Goal: Information Seeking & Learning: Check status

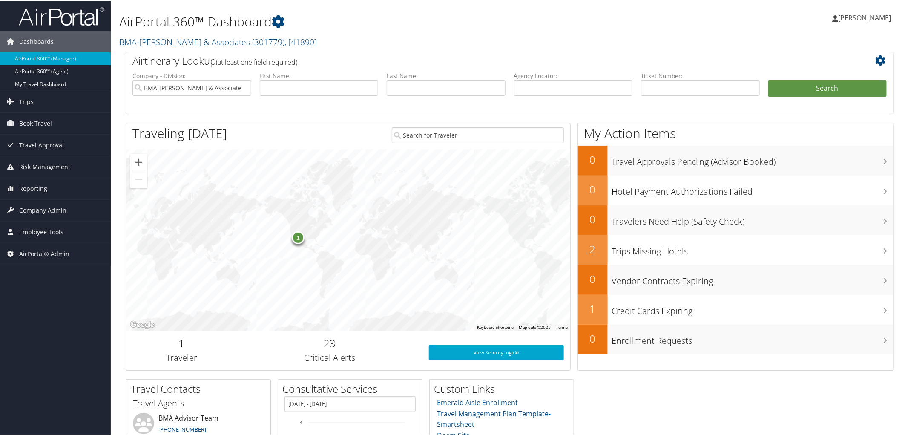
click at [356, 31] on div "AirPortal 360™ Dashboard BMA-Beshenich Muir & Associates ( 301779 ) , [ 41890 ]…" at bounding box center [379, 25] width 520 height 43
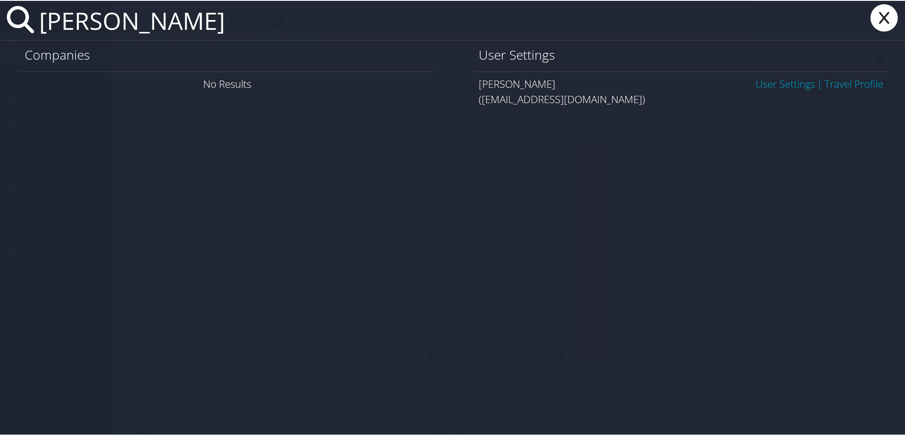
type input "kaitlin richard"
click at [755, 83] on link "User Settings" at bounding box center [785, 83] width 60 height 14
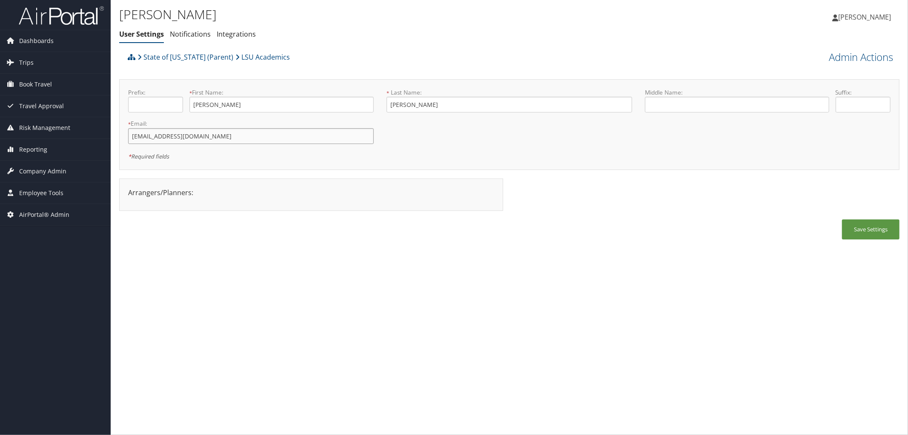
drag, startPoint x: 192, startPoint y: 137, endPoint x: 120, endPoint y: 136, distance: 72.0
click at [120, 136] on div "Prefix: * First Name: Kaitlin This field is required * Last Name: Richard This …" at bounding box center [509, 124] width 780 height 91
click at [322, 45] on div "Kaitlin Richard User Settings Notifications Integrations User Settings Notifica…" at bounding box center [379, 26] width 520 height 44
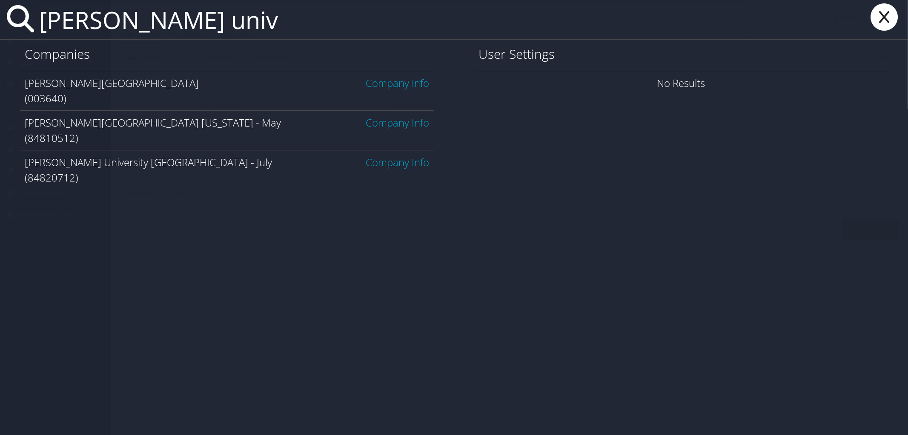
type input "troy univ"
click at [390, 82] on link "Company Info" at bounding box center [397, 83] width 63 height 14
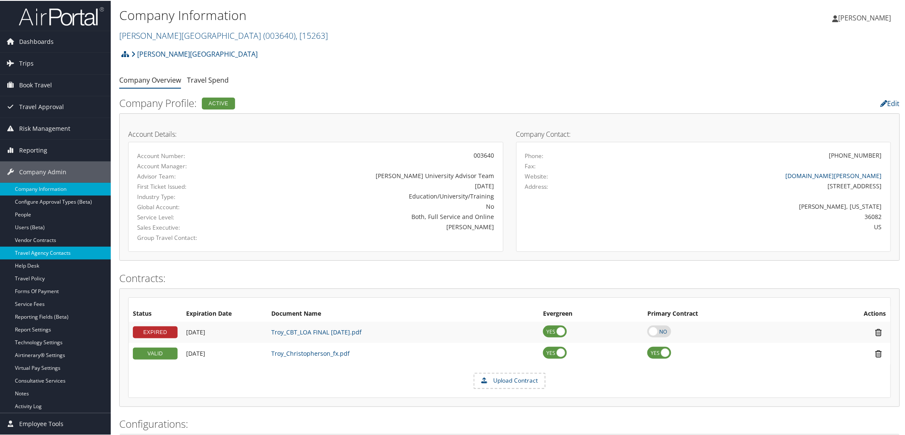
click at [50, 252] on link "Travel Agency Contacts" at bounding box center [55, 252] width 111 height 13
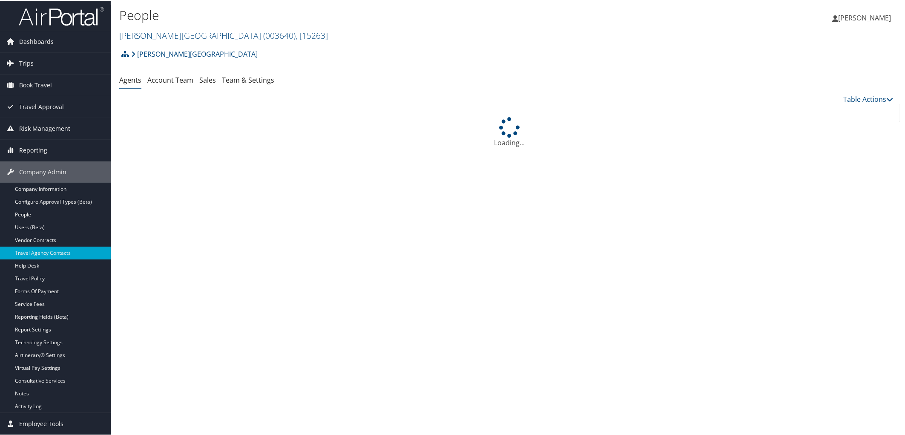
click at [263, 76] on link "Team & Settings" at bounding box center [248, 79] width 52 height 9
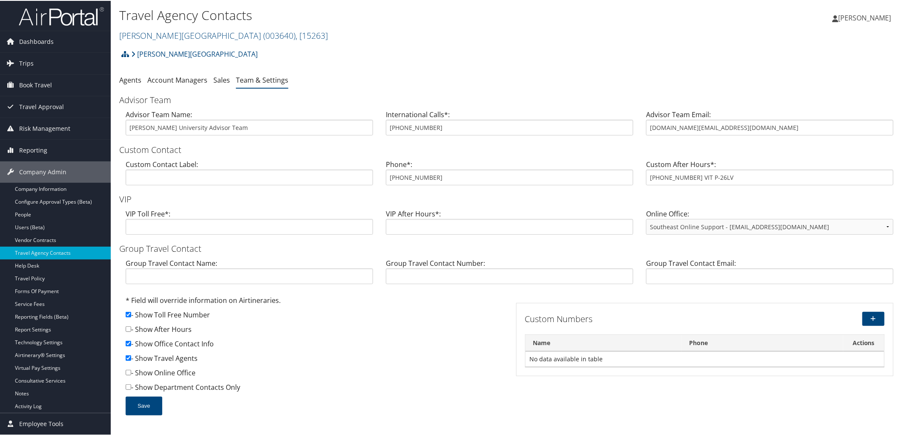
click at [511, 42] on div "Travel Agency Contacts [PERSON_NAME][GEOGRAPHIC_DATA] ( 003640 ) , [ 15263 ] [P…" at bounding box center [379, 24] width 520 height 40
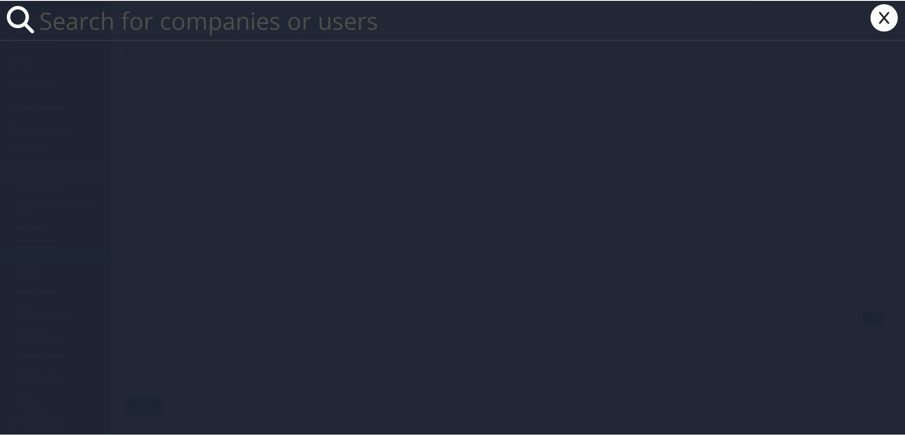
paste input "[EMAIL_ADDRESS][PERSON_NAME][DOMAIN_NAME]"
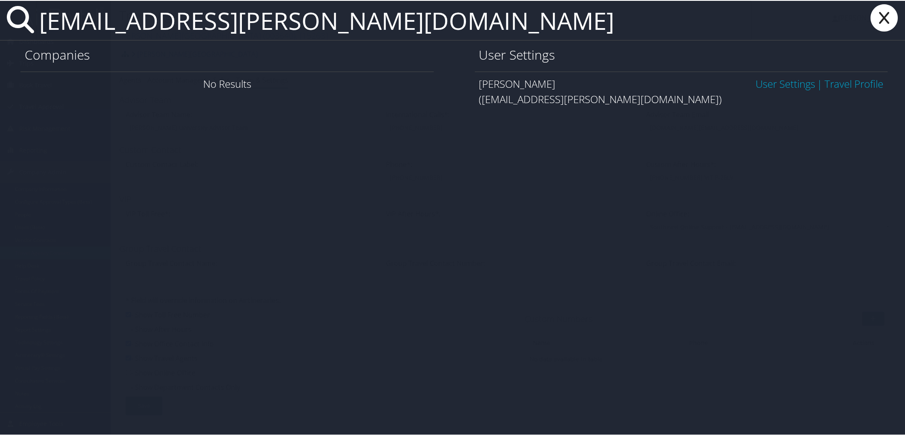
type input "[EMAIL_ADDRESS][PERSON_NAME][DOMAIN_NAME]"
click at [778, 77] on link "User Settings" at bounding box center [785, 83] width 60 height 14
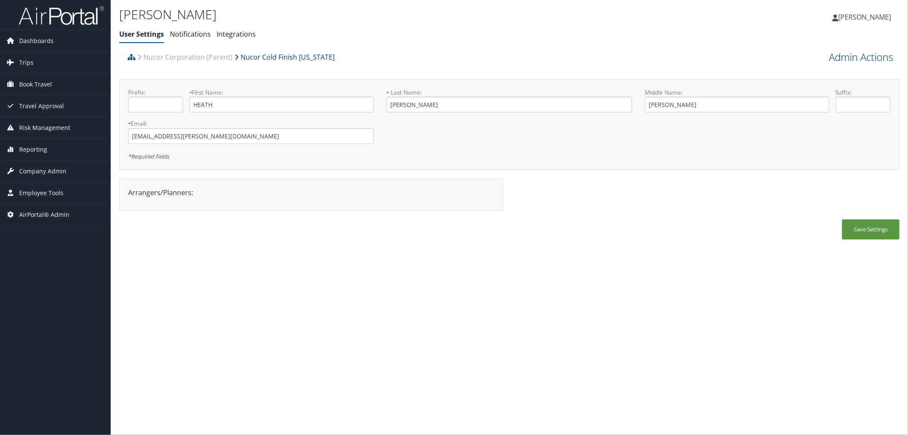
click at [856, 57] on link "Admin Actions" at bounding box center [861, 57] width 64 height 14
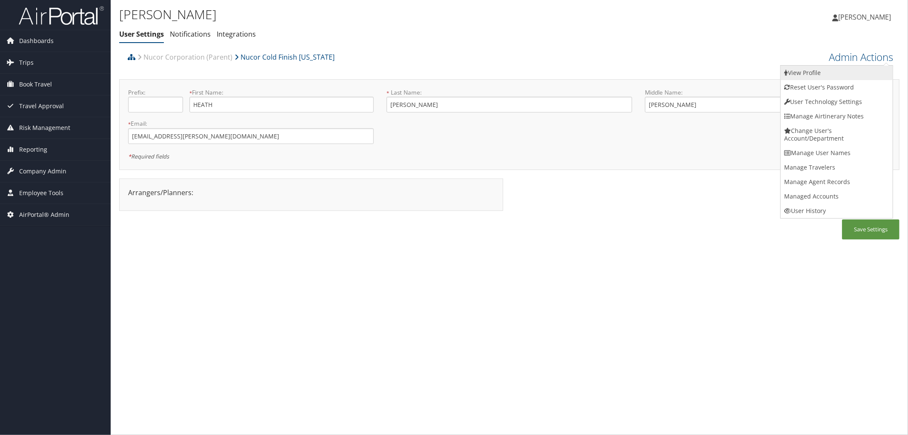
click at [812, 69] on link "View Profile" at bounding box center [837, 73] width 112 height 14
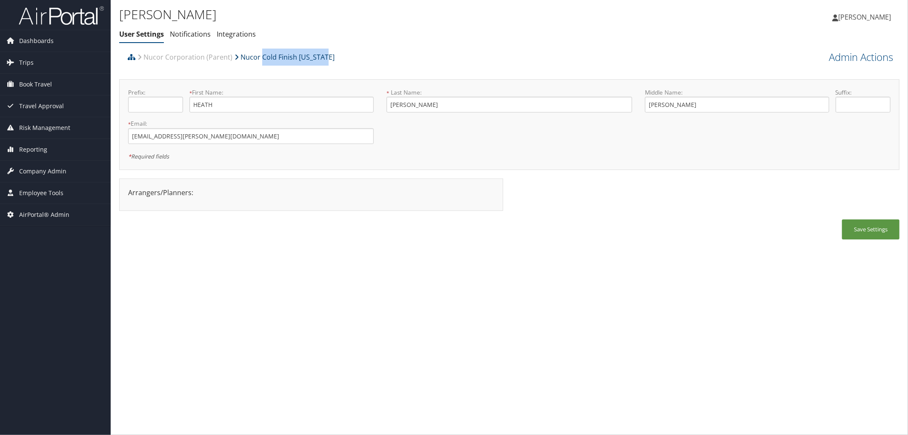
drag, startPoint x: 330, startPoint y: 60, endPoint x: 260, endPoint y: 53, distance: 70.2
click at [260, 53] on div "Nucor Corporation (Parent) Nucor Cold Finish Nebraska" at bounding box center [412, 60] width 573 height 23
copy link "Cold Finish Nebraska"
drag, startPoint x: 229, startPoint y: 137, endPoint x: 118, endPoint y: 123, distance: 111.1
click at [118, 123] on div "HEATH BROEKEMEIER User Settings Notifications Integrations User Settings Notifi…" at bounding box center [510, 217] width 798 height 435
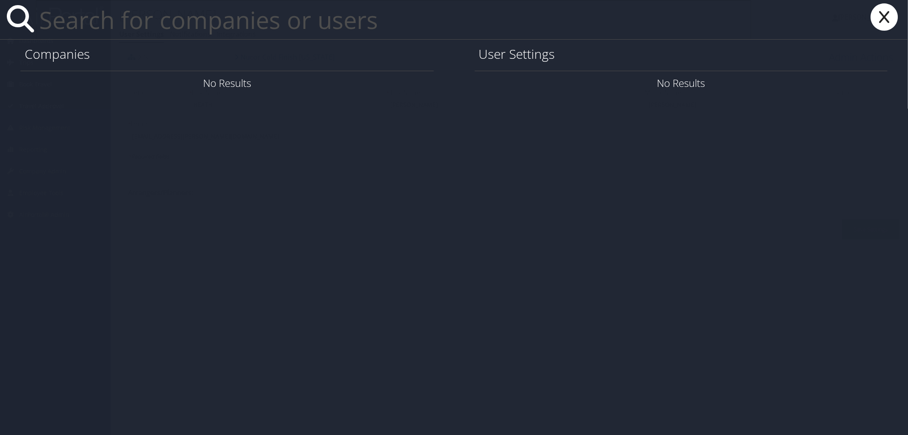
paste input "Ben Huot"
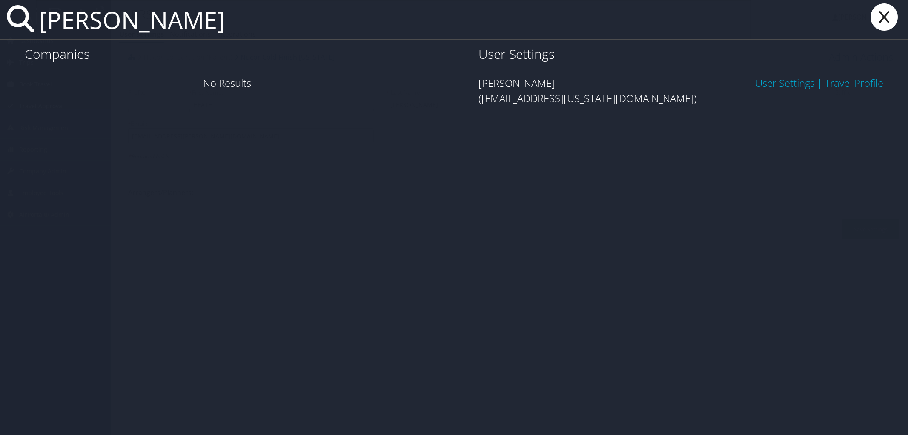
type input "Ben Huot"
click at [777, 85] on link "User Settings" at bounding box center [785, 83] width 60 height 14
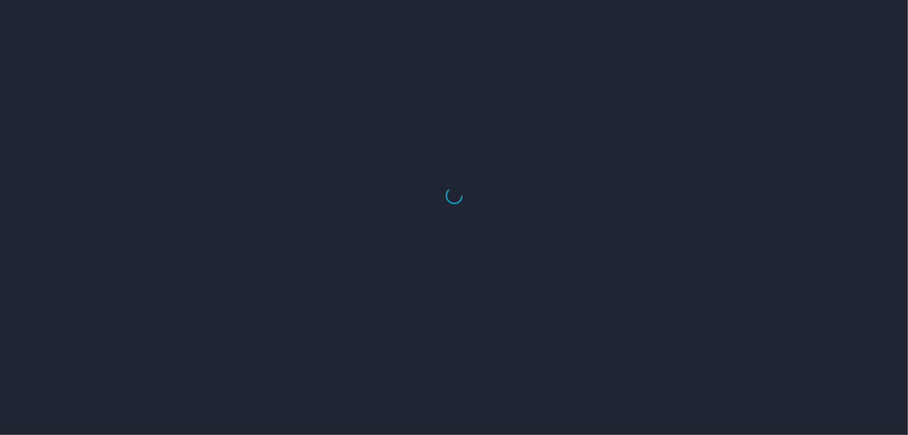
select select "US"
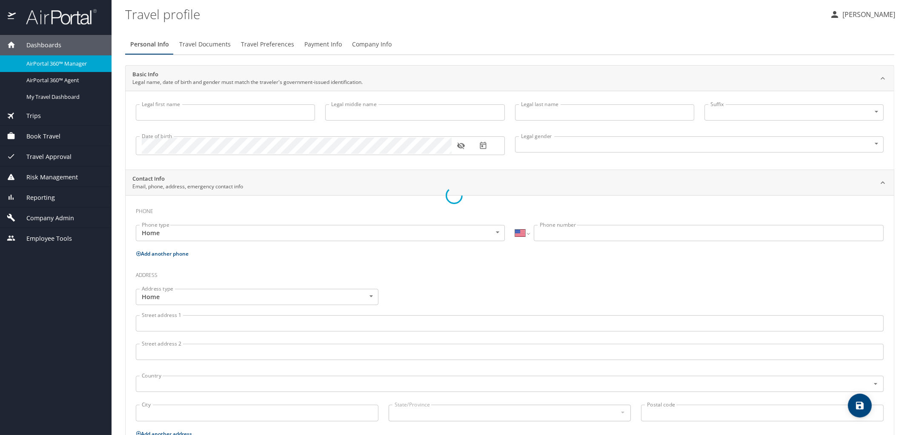
select select "US"
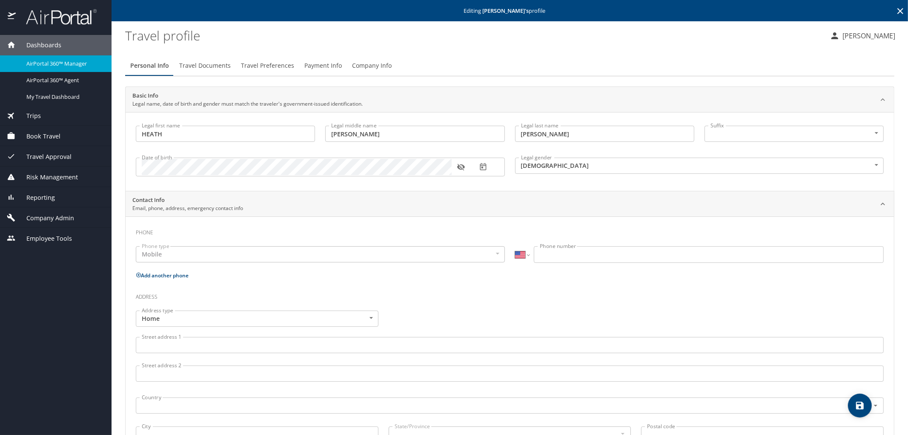
type input "HEATH"
type input "[PERSON_NAME]"
type input "[DEMOGRAPHIC_DATA]"
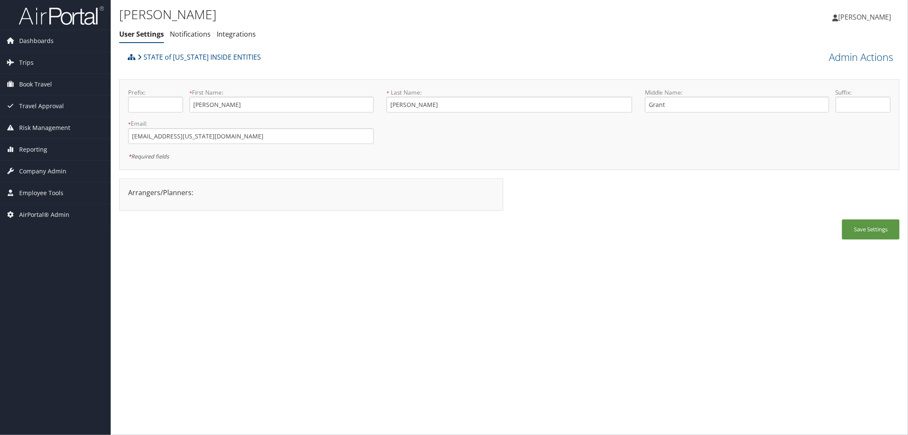
click at [303, 32] on ul "User Settings Notifications Integrations" at bounding box center [379, 34] width 520 height 15
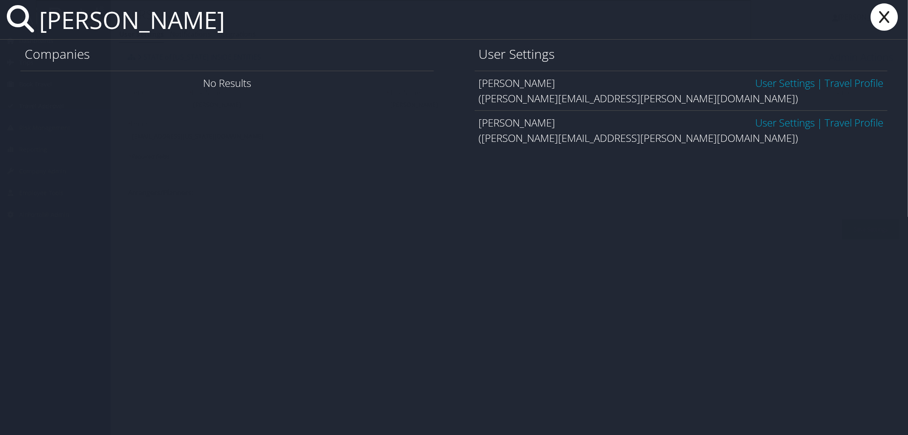
type input "derrick coleman"
click at [758, 83] on link "User Settings" at bounding box center [785, 83] width 60 height 14
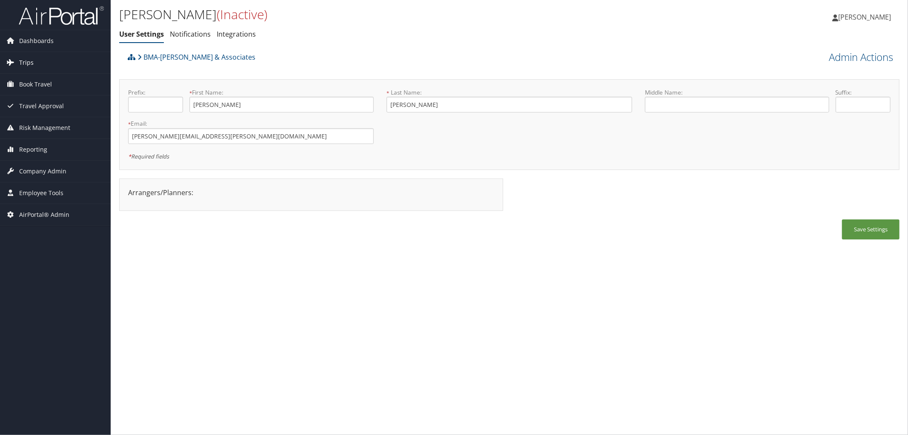
click at [17, 60] on link "Trips" at bounding box center [55, 62] width 111 height 21
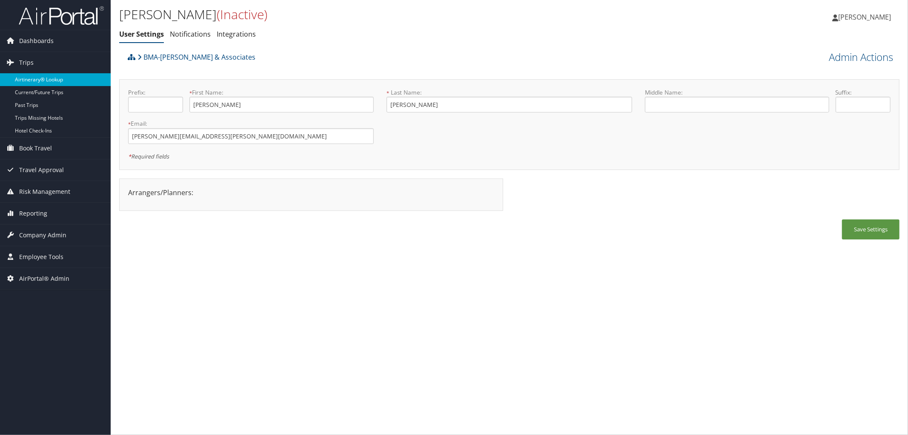
click at [32, 79] on link "Airtinerary® Lookup" at bounding box center [55, 79] width 111 height 13
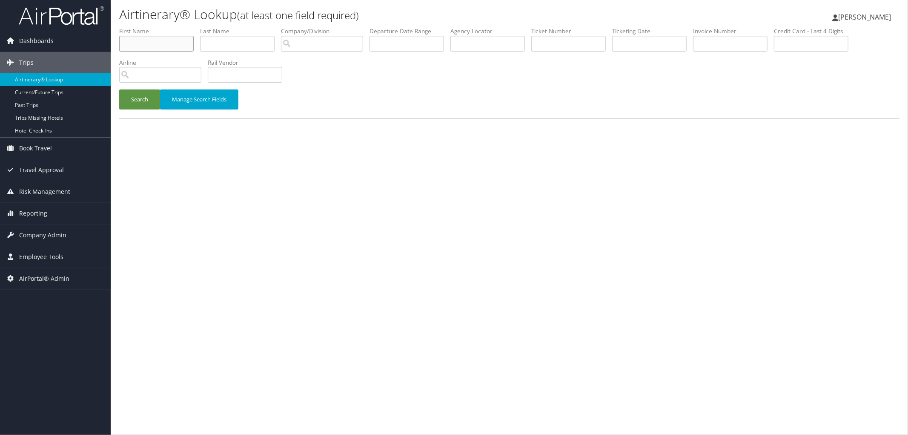
click at [152, 43] on input "text" at bounding box center [156, 44] width 75 height 16
type input "naeemah"
click at [119, 89] on button "Search" at bounding box center [139, 99] width 41 height 20
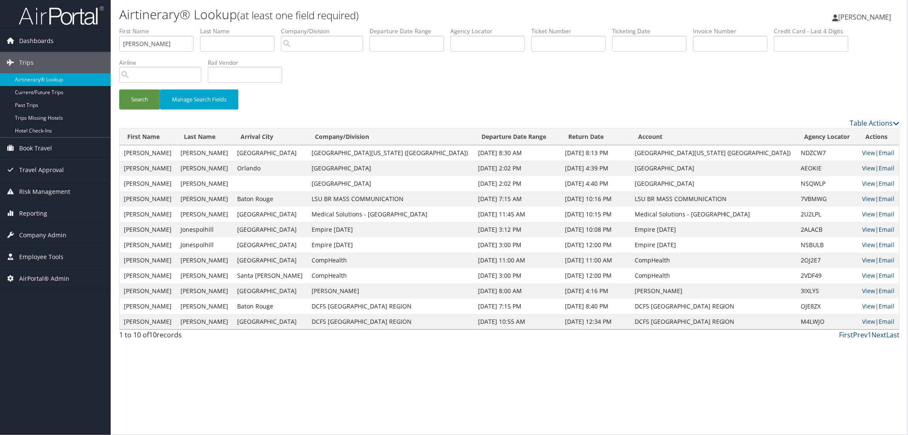
click at [400, 107] on div "Search Manage Search Fields" at bounding box center [509, 103] width 793 height 29
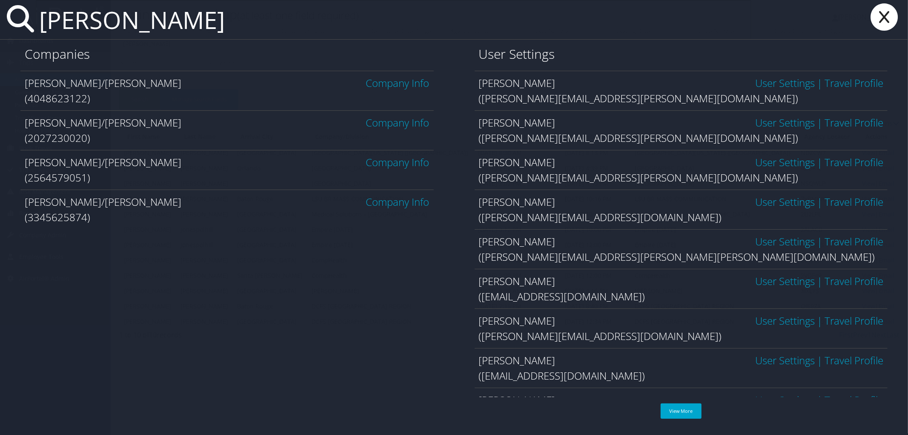
type input "derrick coleman"
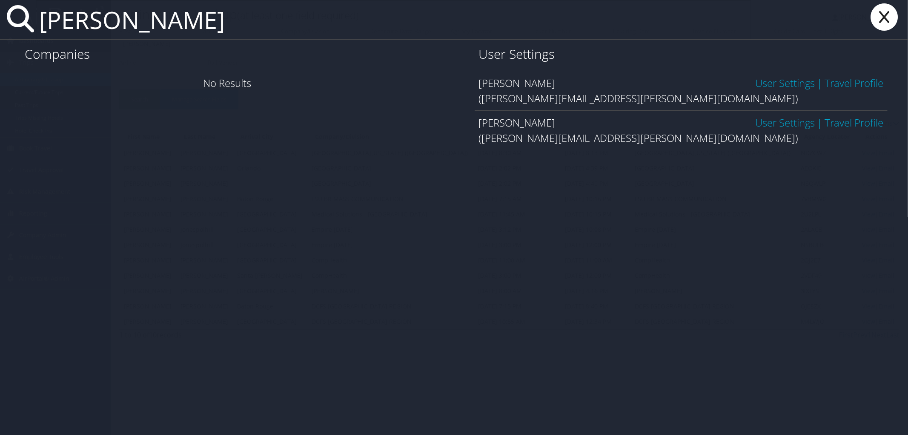
click at [792, 83] on link "User Settings" at bounding box center [785, 83] width 60 height 14
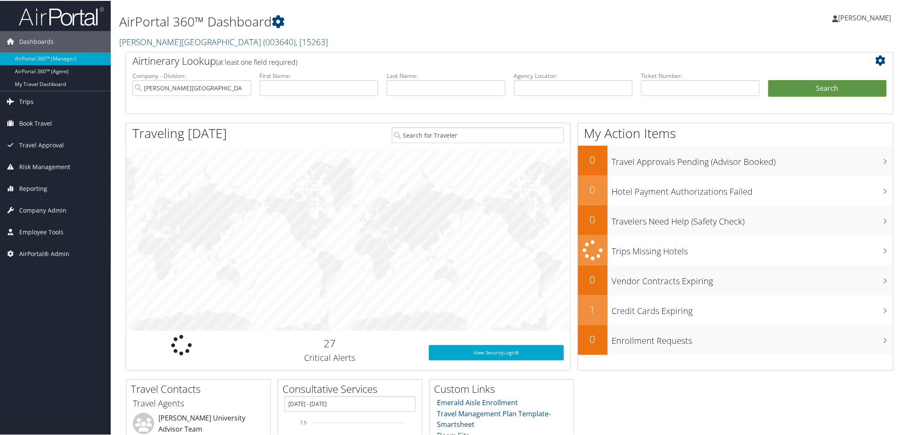
click at [29, 102] on span "Trips" at bounding box center [26, 100] width 14 height 21
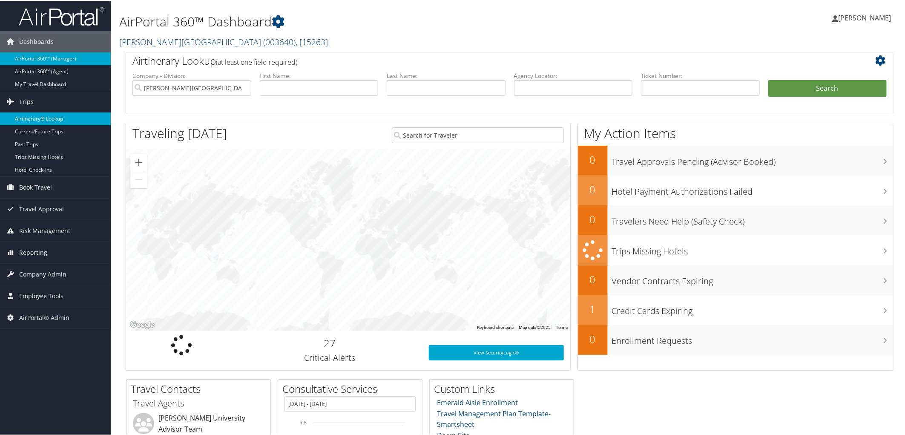
click at [32, 119] on link "Airtinerary® Lookup" at bounding box center [55, 118] width 111 height 13
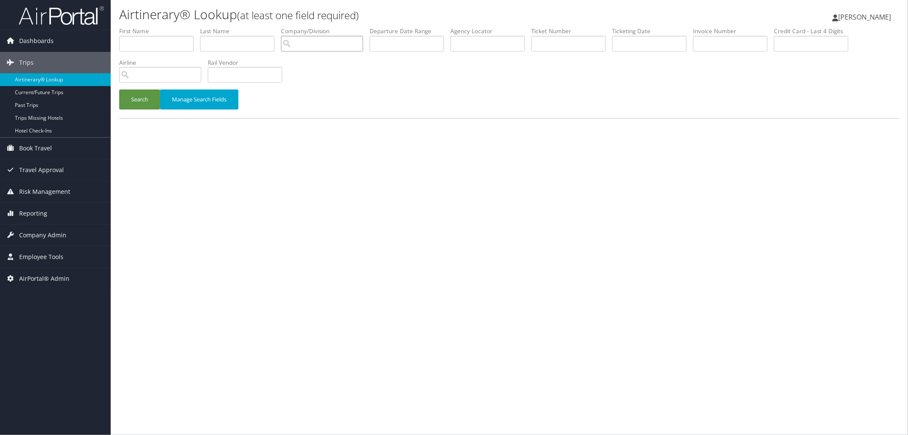
click at [350, 45] on input "search" at bounding box center [322, 44] width 82 height 16
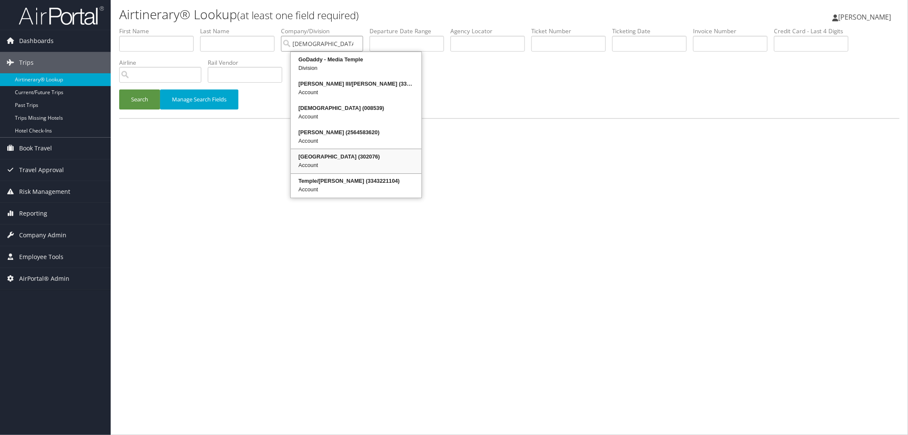
click at [331, 158] on div "Temple University (302076)" at bounding box center [356, 156] width 128 height 9
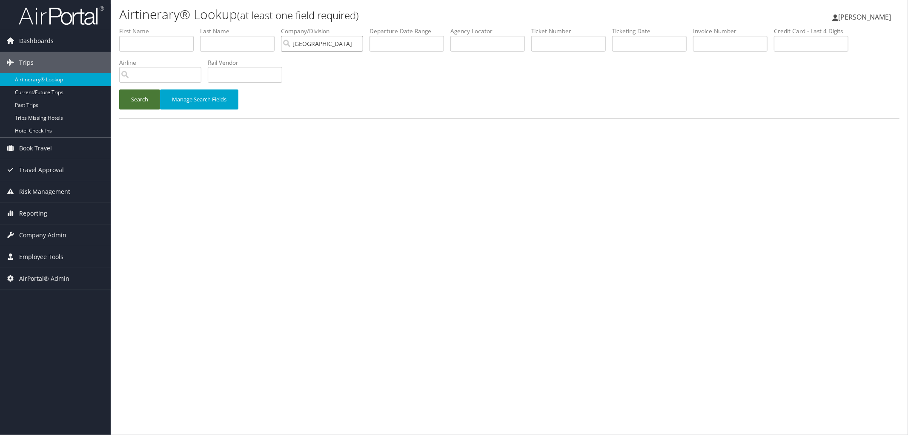
type input "Temple University"
click at [138, 96] on button "Search" at bounding box center [139, 99] width 41 height 20
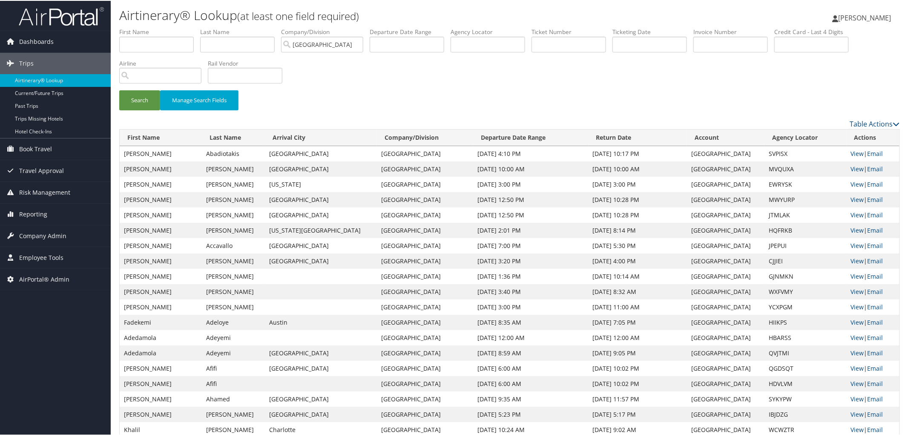
click at [154, 136] on th "First Name" at bounding box center [161, 137] width 83 height 17
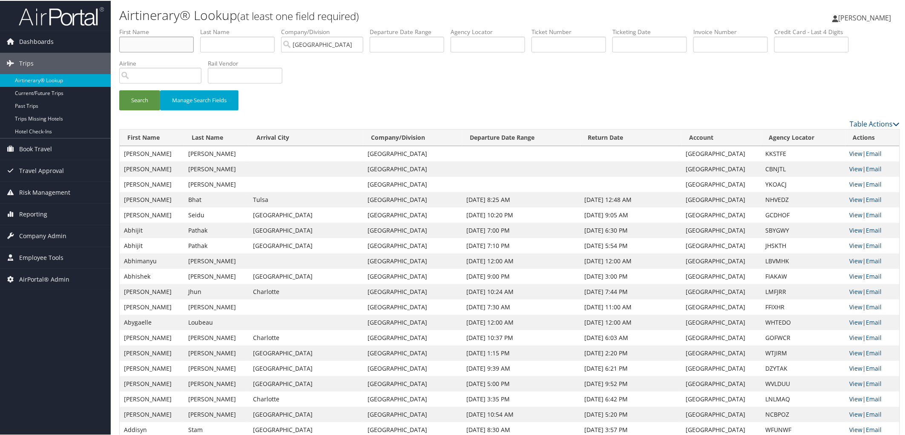
click at [133, 47] on input "text" at bounding box center [156, 44] width 75 height 16
type input "naeemah"
click at [119, 89] on button "Search" at bounding box center [139, 99] width 41 height 20
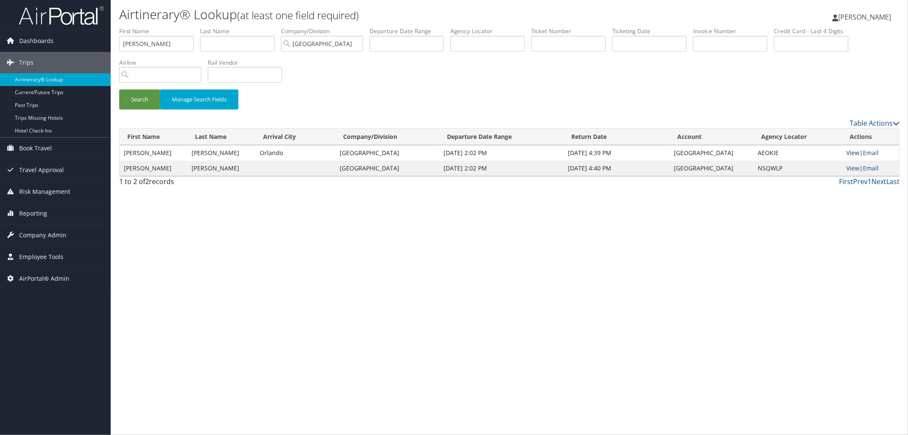
click at [851, 155] on link "View" at bounding box center [852, 153] width 13 height 8
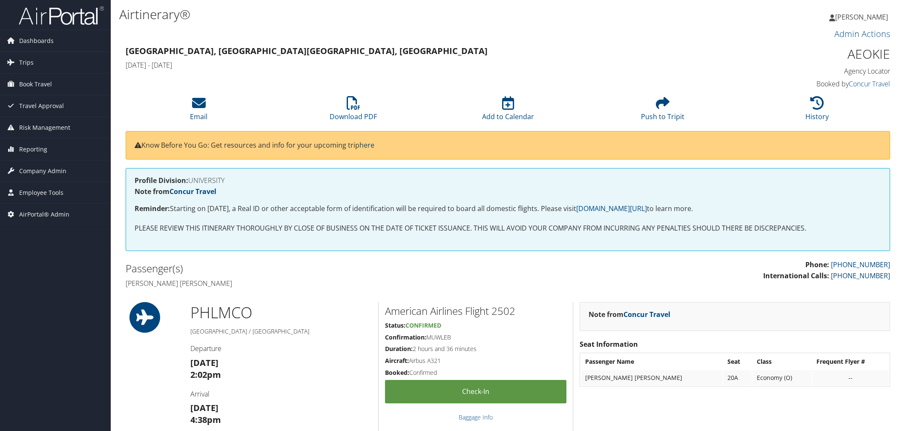
scroll to position [47, 0]
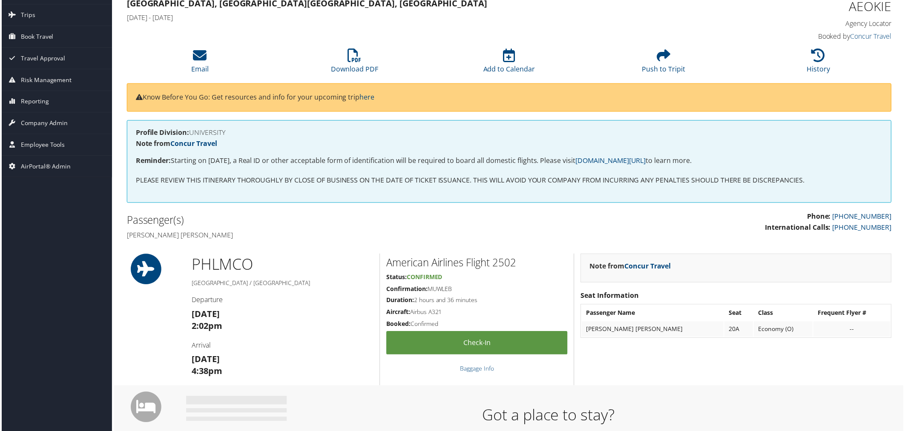
drag, startPoint x: 454, startPoint y: 290, endPoint x: 429, endPoint y: 291, distance: 25.6
click at [429, 291] on h5 "Confirmation: MUWLEB" at bounding box center [477, 290] width 182 height 9
copy h5 "MUWLEB"
drag, startPoint x: 199, startPoint y: 237, endPoint x: 164, endPoint y: 236, distance: 35.4
click at [164, 236] on h4 "Naeemah T Suluki Bey" at bounding box center [315, 236] width 378 height 9
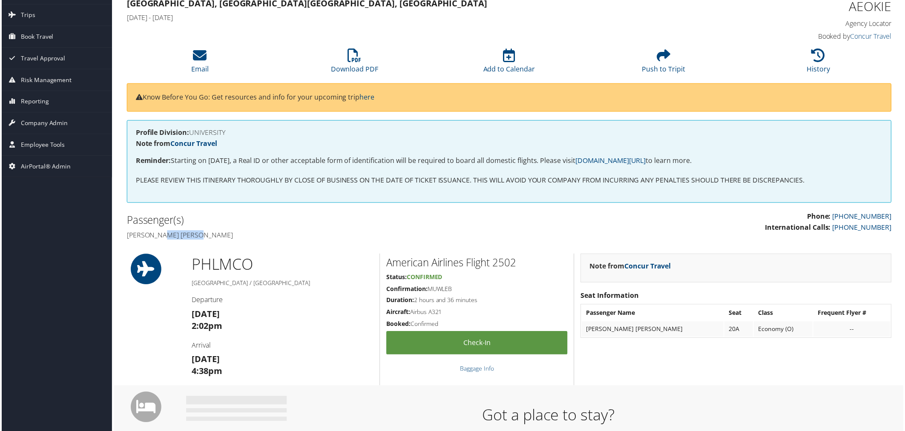
copy h4 "Suluki Bey"
drag, startPoint x: 429, startPoint y: 291, endPoint x: 451, endPoint y: 292, distance: 22.6
click at [451, 292] on h5 "Confirmation: MUWLEB" at bounding box center [477, 290] width 182 height 9
copy h5 "MUWLEB"
click at [169, 237] on h4 "Naeemah T Suluki Bey" at bounding box center [315, 236] width 378 height 9
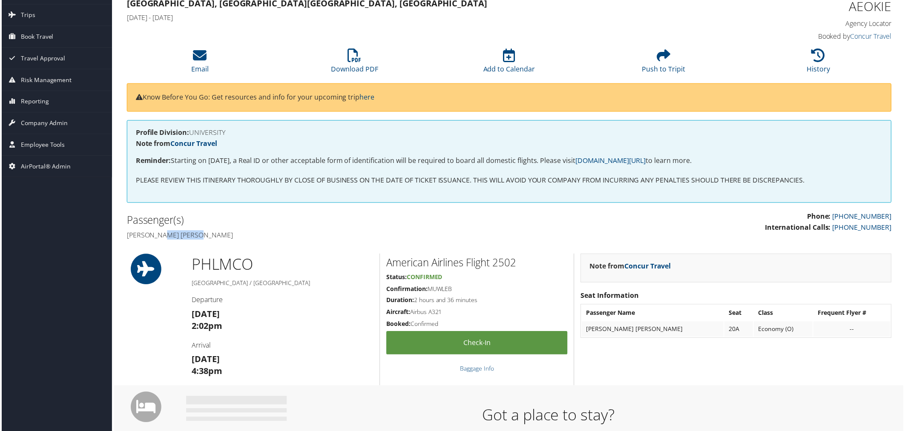
drag, startPoint x: 164, startPoint y: 237, endPoint x: 200, endPoint y: 235, distance: 36.3
click at [200, 235] on h4 "Naeemah T Suluki Bey" at bounding box center [315, 236] width 378 height 9
copy h4 "Suluki Bey"
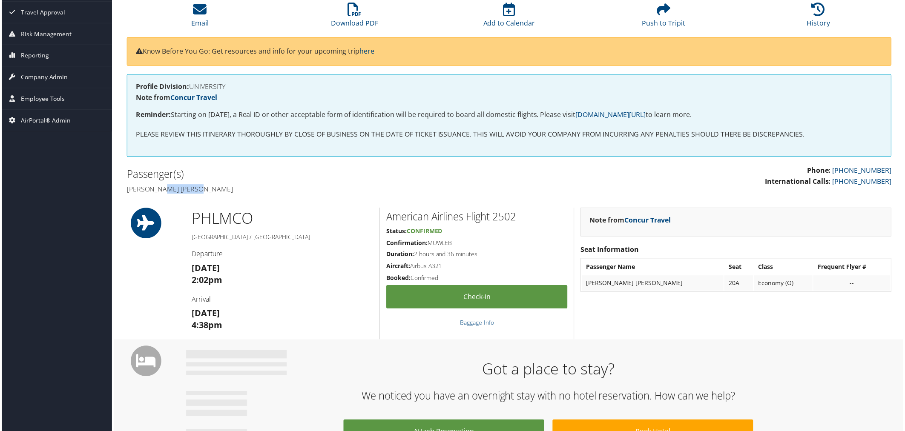
scroll to position [95, 0]
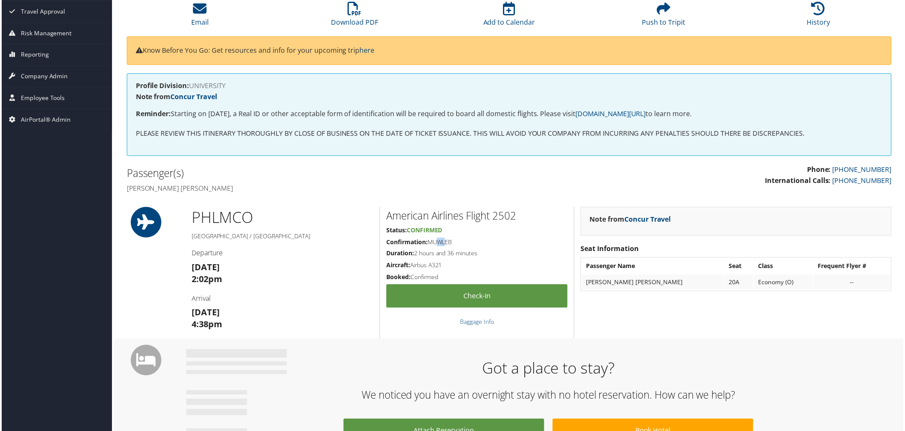
drag, startPoint x: 431, startPoint y: 244, endPoint x: 442, endPoint y: 244, distance: 11.1
click at [442, 244] on h5 "Confirmation: MUWLEB" at bounding box center [477, 243] width 182 height 9
click at [429, 244] on h5 "Confirmation: MUWLEB" at bounding box center [477, 243] width 182 height 9
drag, startPoint x: 427, startPoint y: 242, endPoint x: 452, endPoint y: 240, distance: 25.6
click at [452, 240] on h5 "Confirmation: MUWLEB" at bounding box center [477, 243] width 182 height 9
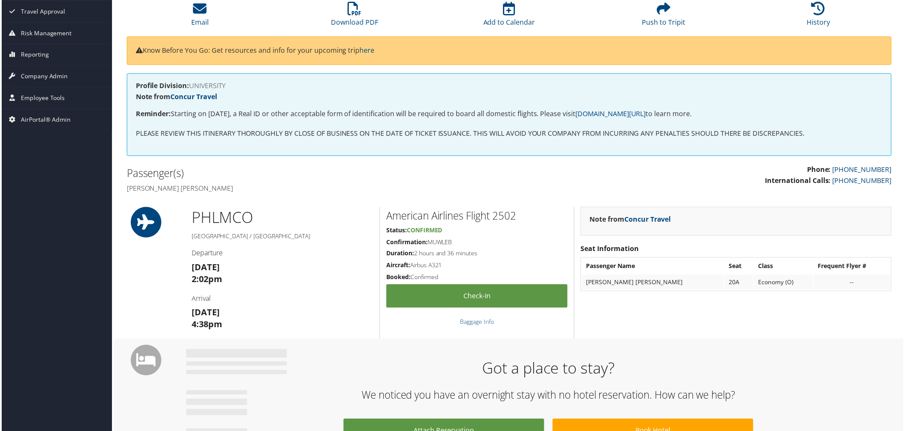
copy h5 "MUWLEB"
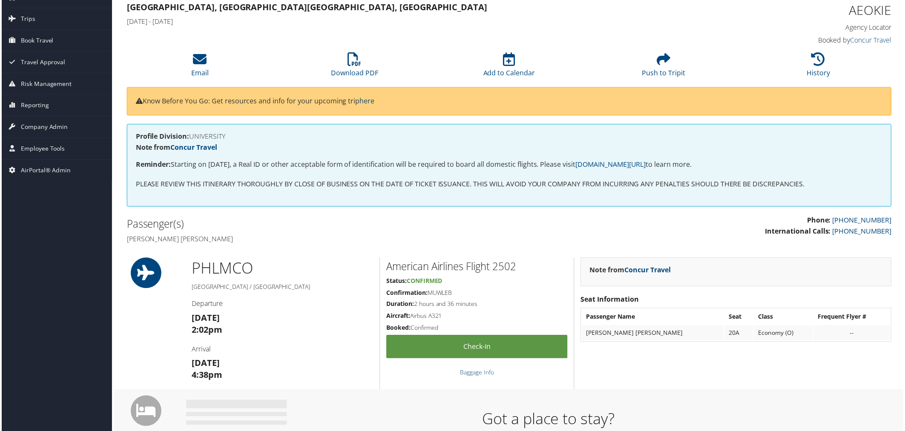
scroll to position [0, 0]
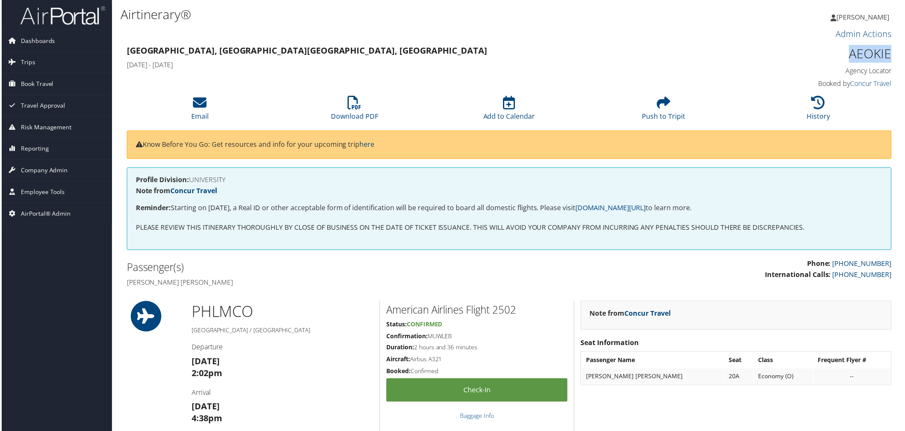
drag, startPoint x: 890, startPoint y: 47, endPoint x: 849, endPoint y: 56, distance: 42.7
click at [849, 56] on div "AEOKIE Agency Locator Agency Locator AEOKIE Booked by Concur Travel Booked by C…" at bounding box center [802, 67] width 195 height 49
copy h1 "AEOKIE"
click at [794, 80] on h4 "Booked by Concur Travel" at bounding box center [802, 83] width 182 height 9
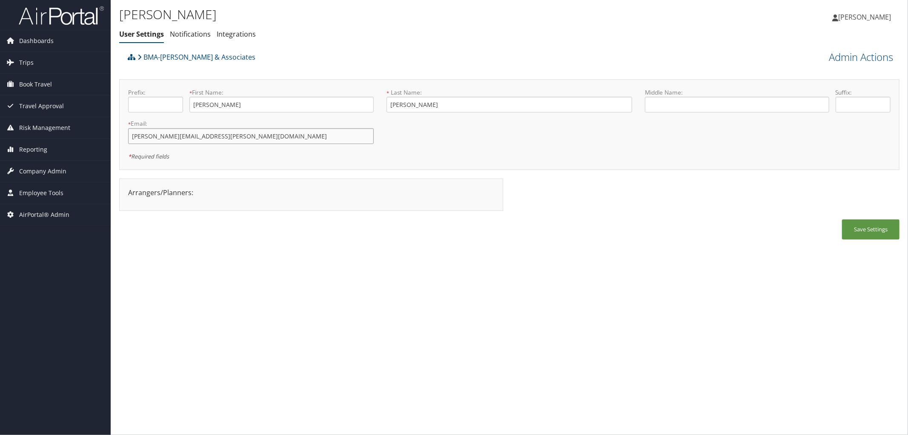
drag, startPoint x: 227, startPoint y: 135, endPoint x: 114, endPoint y: 126, distance: 114.0
click at [114, 126] on div "[PERSON_NAME] User Settings Notifications Integrations User Settings Notificati…" at bounding box center [510, 217] width 798 height 435
drag, startPoint x: 254, startPoint y: 56, endPoint x: 146, endPoint y: 50, distance: 108.8
click at [146, 50] on div "BMA-[PERSON_NAME] & Associates" at bounding box center [412, 60] width 573 height 23
copy link "BMA-[PERSON_NAME] & Associates"
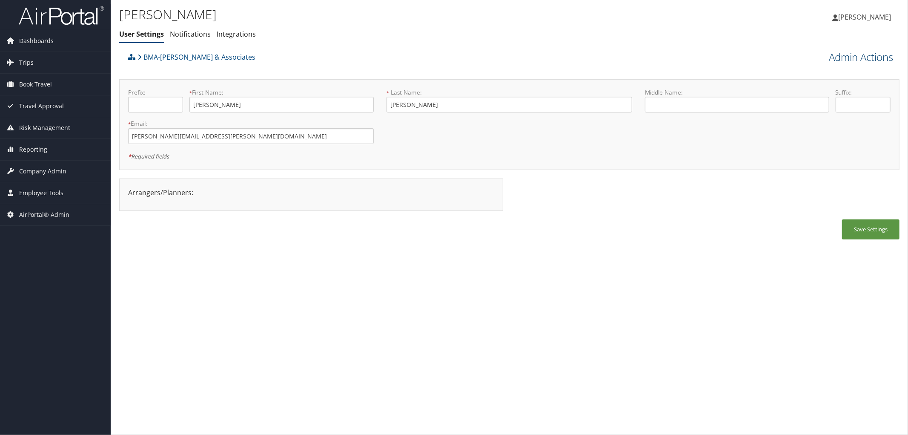
click at [858, 60] on link "Admin Actions" at bounding box center [861, 57] width 64 height 14
